Goal: Task Accomplishment & Management: Use online tool/utility

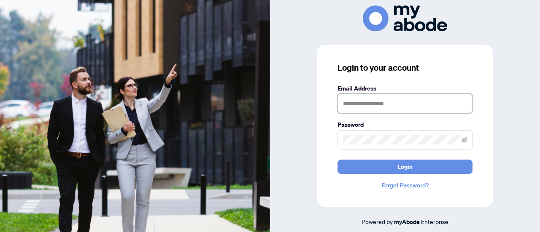
click at [368, 105] on input "text" at bounding box center [405, 103] width 135 height 19
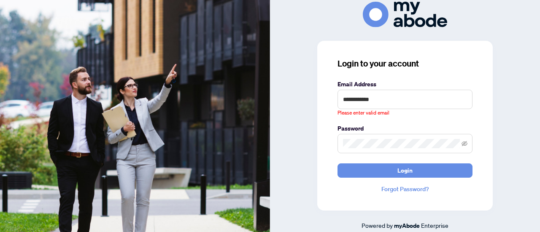
click at [305, 27] on div at bounding box center [405, 15] width 270 height 26
click at [388, 103] on input "**********" at bounding box center [405, 99] width 135 height 19
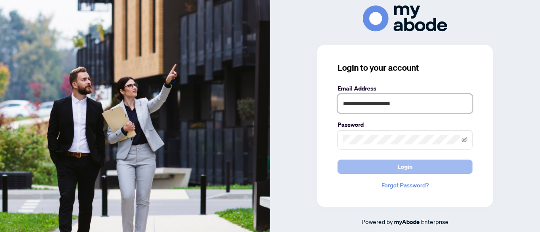
type input "**********"
click at [404, 167] on span "Login" at bounding box center [404, 167] width 15 height 14
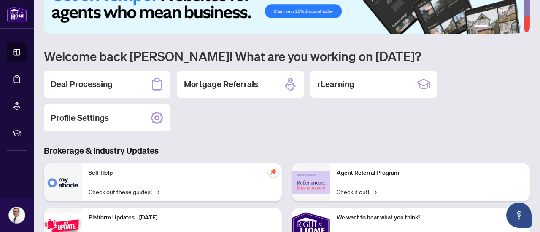
scroll to position [42, 0]
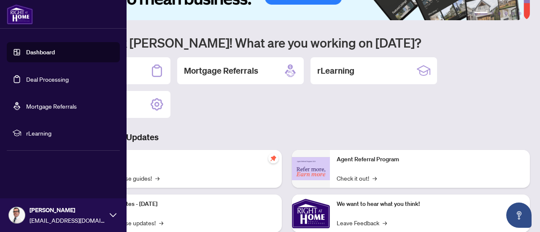
click at [46, 80] on link "Deal Processing" at bounding box center [47, 80] width 43 height 8
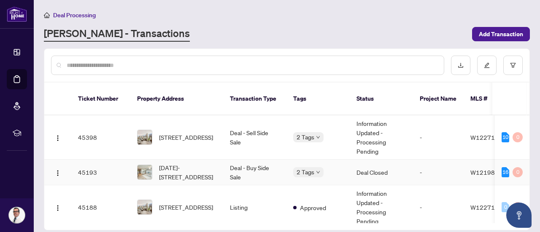
click at [392, 162] on td "Deal Closed" at bounding box center [381, 173] width 63 height 26
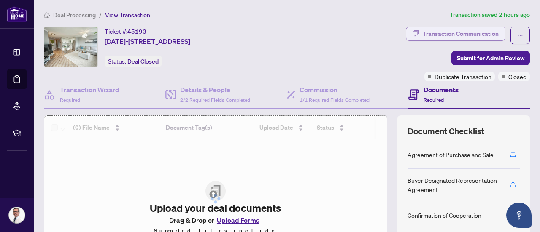
click at [442, 32] on div "Transaction Communication" at bounding box center [461, 34] width 76 height 14
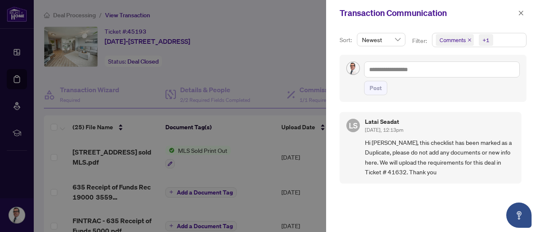
click at [194, 58] on div at bounding box center [270, 116] width 540 height 232
click at [521, 11] on icon "close" at bounding box center [521, 13] width 6 height 6
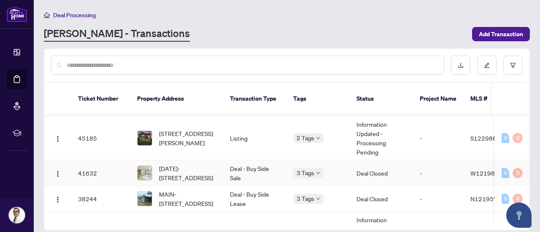
scroll to position [127, 0]
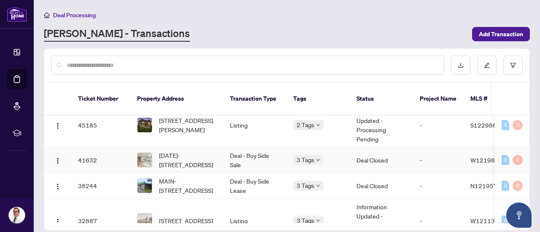
click at [374, 151] on td "Deal Closed" at bounding box center [381, 161] width 63 height 26
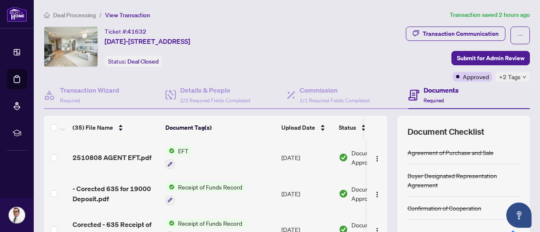
scroll to position [42, 0]
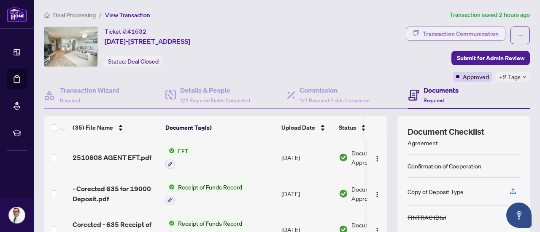
click at [435, 31] on div "Transaction Communication" at bounding box center [461, 34] width 76 height 14
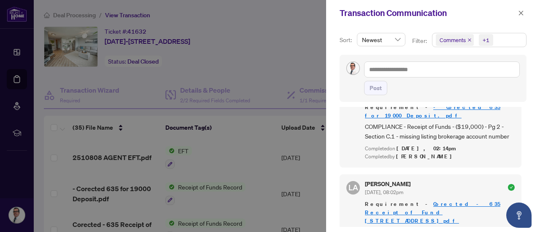
scroll to position [0, 0]
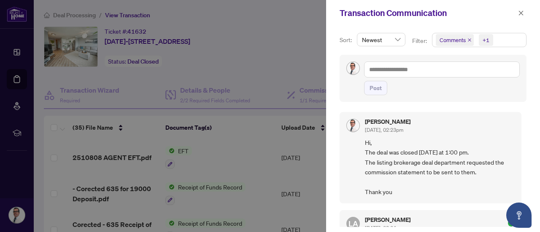
click at [50, 113] on div at bounding box center [270, 116] width 540 height 232
click at [516, 10] on span at bounding box center [521, 13] width 11 height 10
click at [523, 12] on icon "close" at bounding box center [521, 13] width 6 height 6
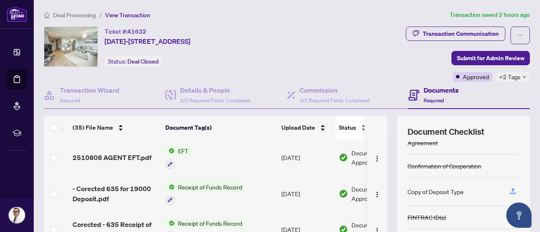
scroll to position [42, 0]
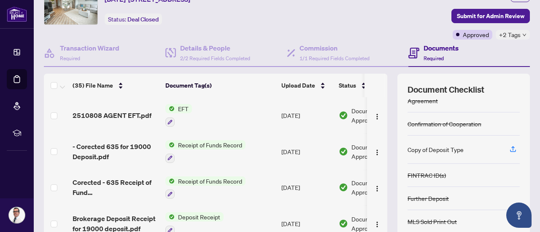
click at [187, 110] on span "EFT" at bounding box center [183, 108] width 17 height 9
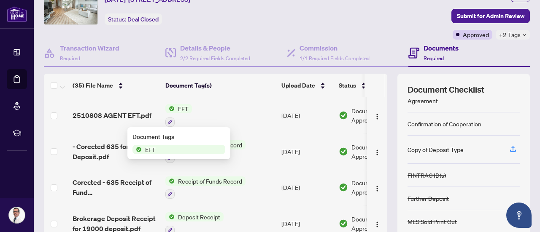
click at [165, 147] on span "EFT" at bounding box center [178, 149] width 93 height 9
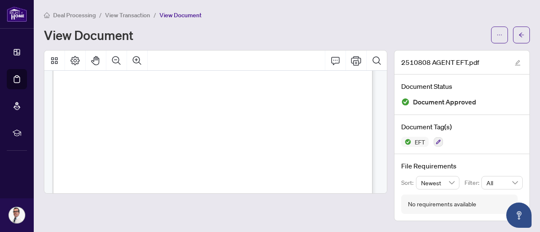
scroll to position [42, 0]
click at [377, 61] on icon "Search Document" at bounding box center [377, 61] width 10 height 10
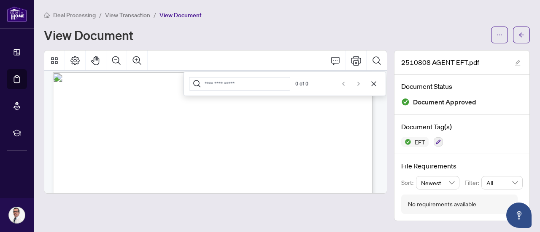
scroll to position [0, 0]
click at [355, 62] on icon "Print" at bounding box center [356, 61] width 10 height 10
click at [372, 84] on icon "Cancel" at bounding box center [373, 84] width 7 height 7
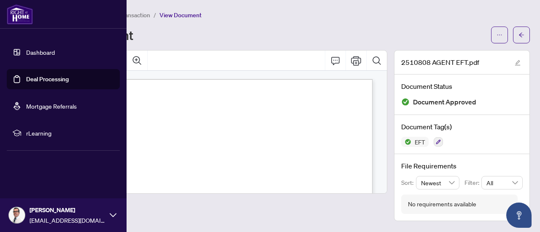
click at [30, 80] on link "Deal Processing" at bounding box center [47, 80] width 43 height 8
